Goal: Navigation & Orientation: Find specific page/section

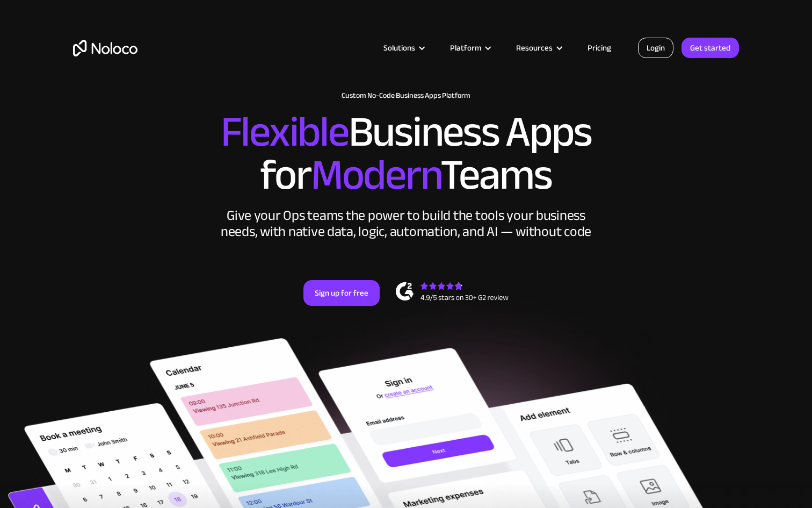
click at [654, 51] on link "Login" at bounding box center [655, 48] width 35 height 20
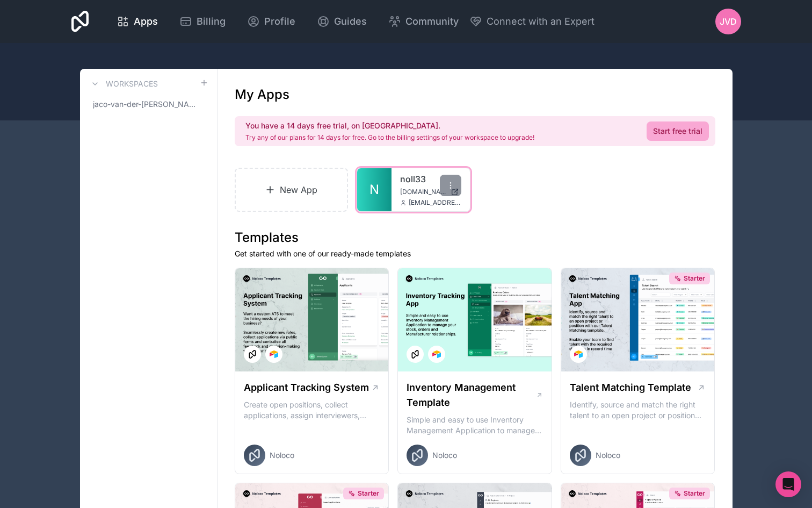
click at [408, 192] on span "[DOMAIN_NAME]" at bounding box center [423, 191] width 46 height 9
click at [161, 104] on span "jaco-van-der-[PERSON_NAME]-workspace" at bounding box center [142, 104] width 98 height 11
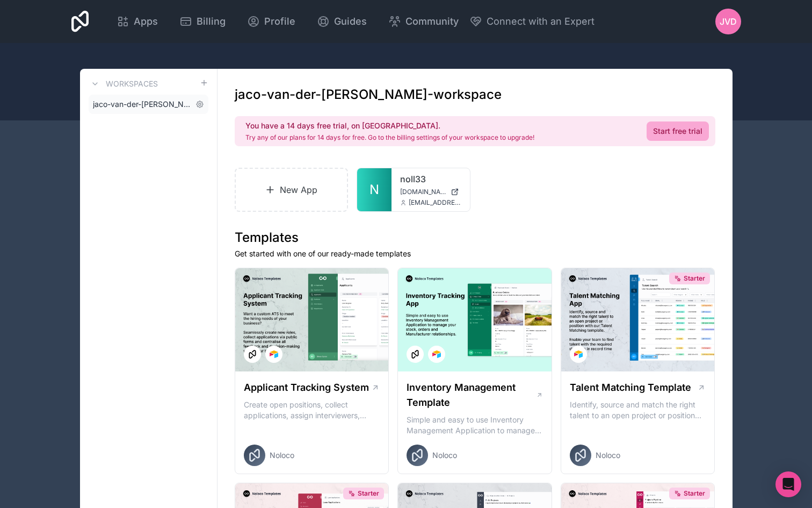
click at [161, 104] on span "jaco-van-der-[PERSON_NAME]-workspace" at bounding box center [142, 104] width 98 height 11
click at [445, 189] on div at bounding box center [450, 185] width 21 height 21
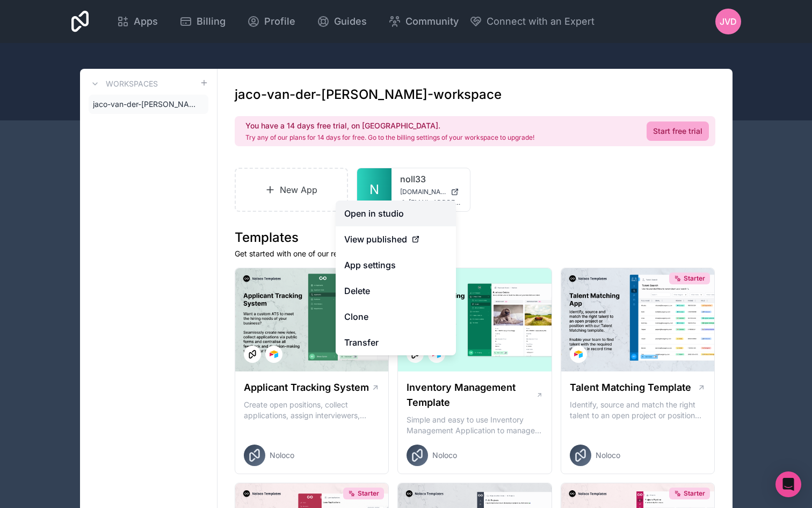
click at [396, 214] on link "Open in studio" at bounding box center [396, 213] width 120 height 26
